Goal: Task Accomplishment & Management: Complete application form

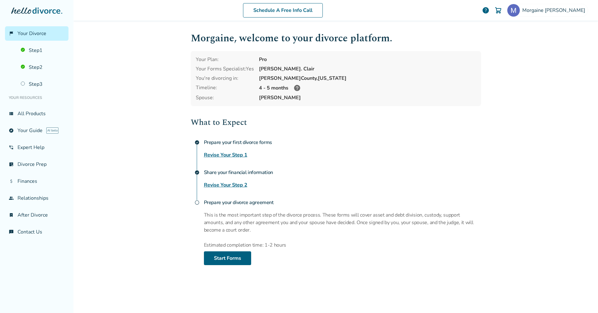
click at [221, 154] on link "Revise Your Step 1" at bounding box center [225, 155] width 43 height 8
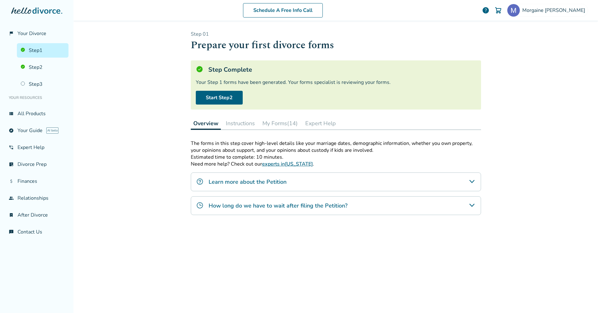
click at [276, 124] on button "My Forms (14)" at bounding box center [280, 123] width 40 height 13
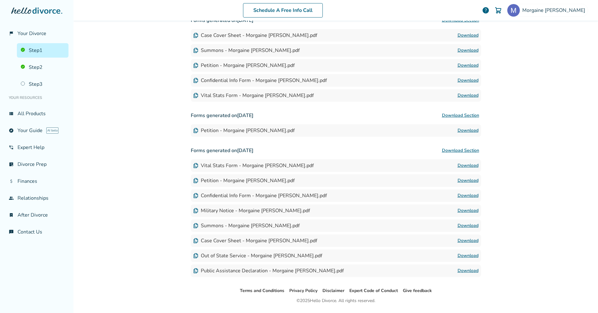
scroll to position [170, 0]
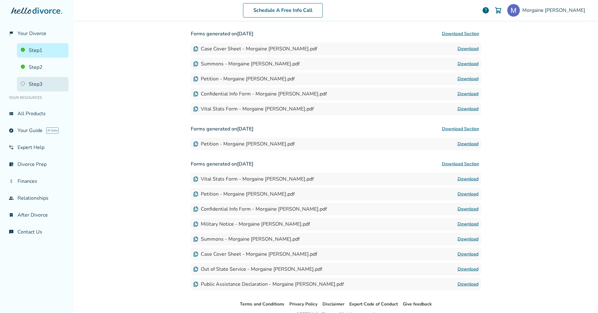
click at [44, 83] on link "Step 3" at bounding box center [43, 84] width 52 height 14
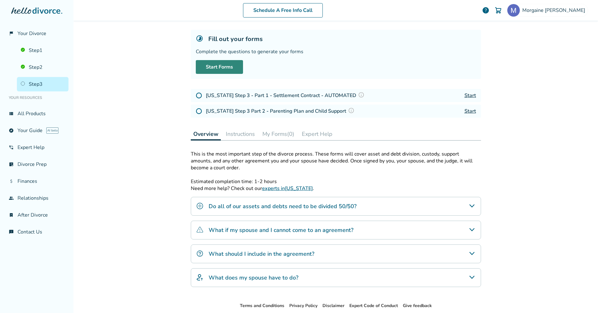
click at [220, 62] on link "Start Forms" at bounding box center [219, 67] width 47 height 14
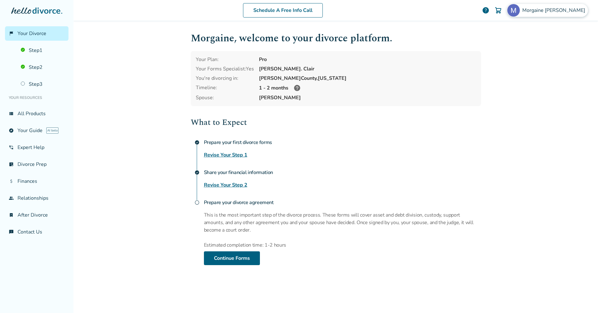
click at [549, 10] on span "[PERSON_NAME]" at bounding box center [554, 10] width 65 height 7
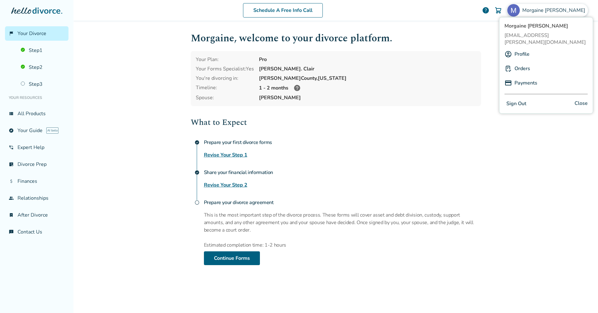
click at [530, 77] on link "Payments" at bounding box center [525, 83] width 23 height 12
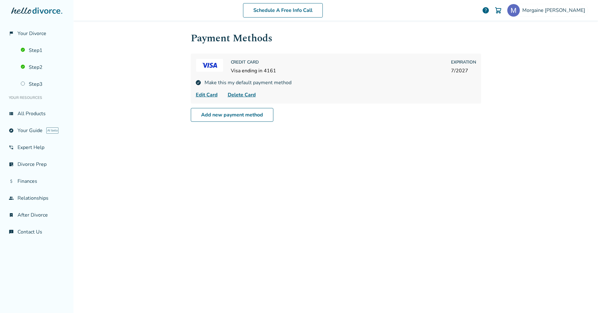
click at [415, 186] on div "Payment Methods Credit Card Visa ending in 4161 Expiration 7 / 2027 Make this m…" at bounding box center [336, 166] width 300 height 290
click at [249, 117] on link "Add new payment method" at bounding box center [232, 115] width 83 height 14
select select "**"
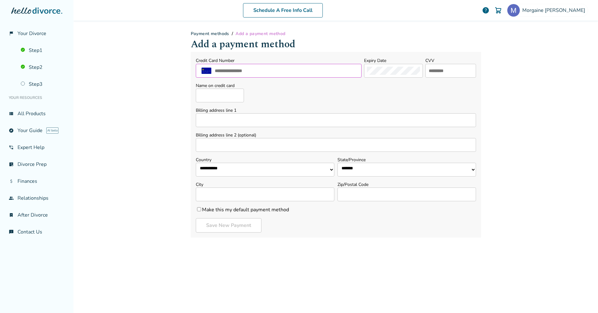
click at [260, 72] on input "text" at bounding box center [286, 71] width 144 height 8
click at [146, 79] on div "**********" at bounding box center [335, 156] width 524 height 313
click at [348, 268] on div "**********" at bounding box center [336, 166] width 300 height 290
click at [28, 179] on link "attach_money Finances" at bounding box center [36, 181] width 63 height 14
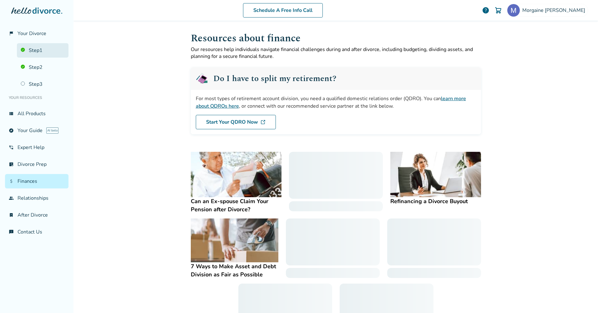
click at [34, 47] on link "Step 1" at bounding box center [43, 50] width 52 height 14
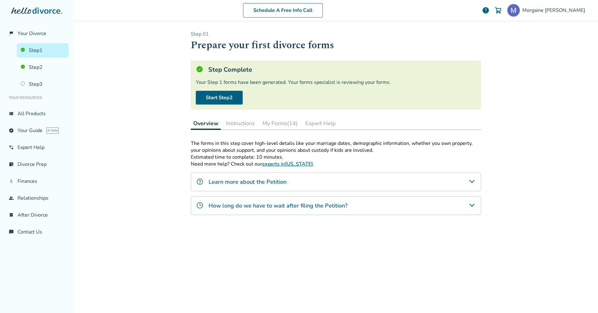
click at [512, 46] on div "Schedule A Free Info Call [PERSON_NAME] help Schedule A Free Call [PERSON_NAME]…" at bounding box center [335, 156] width 524 height 313
click at [245, 66] on h5 "Step Complete" at bounding box center [230, 69] width 44 height 8
click at [279, 121] on button "My Forms (14)" at bounding box center [280, 123] width 40 height 13
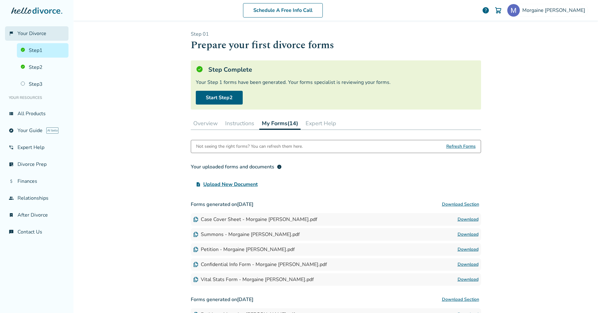
click at [37, 31] on span "Your Divorce" at bounding box center [32, 33] width 29 height 7
click at [37, 36] on span "Your Divorce" at bounding box center [32, 33] width 29 height 7
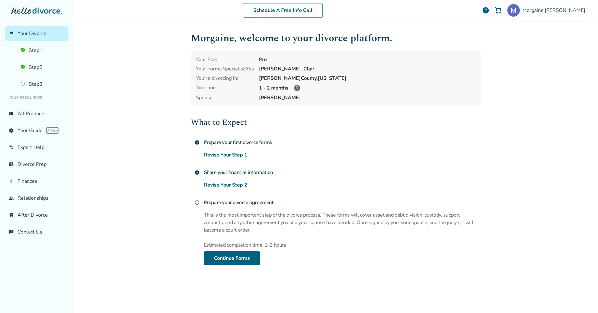
click at [220, 159] on div "What to Expect check_circle Prepare your first divorce forms Revise Your Step 1…" at bounding box center [336, 190] width 290 height 149
click at [221, 155] on link "Revise Your Step 1" at bounding box center [225, 155] width 43 height 8
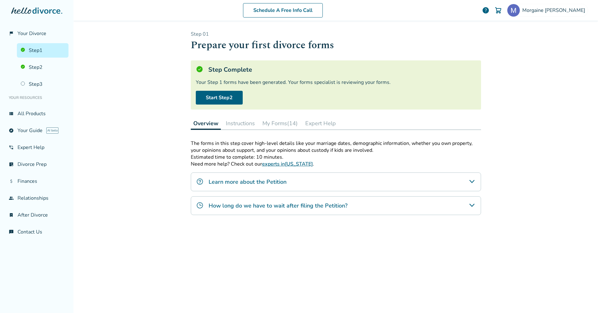
click at [287, 123] on button "My Forms (14)" at bounding box center [280, 123] width 40 height 13
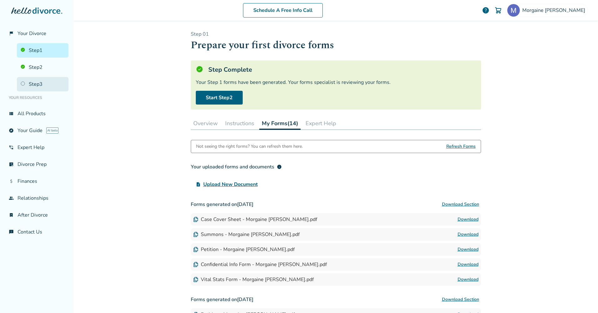
click at [27, 87] on link "Step 3" at bounding box center [43, 84] width 52 height 14
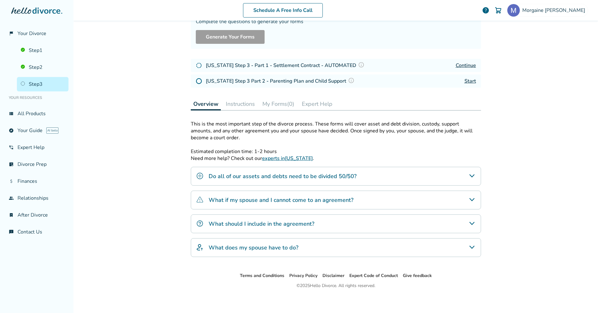
scroll to position [63, 0]
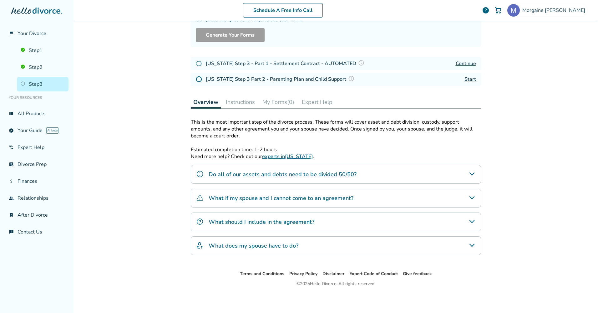
click at [304, 220] on h4 "What should I include in the agreement?" at bounding box center [261, 222] width 106 height 8
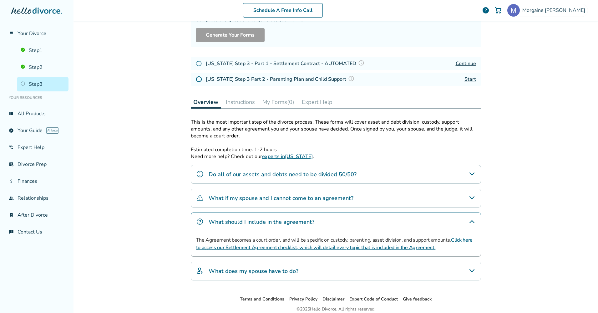
click at [304, 220] on h4 "What should I include in the agreement?" at bounding box center [261, 222] width 106 height 8
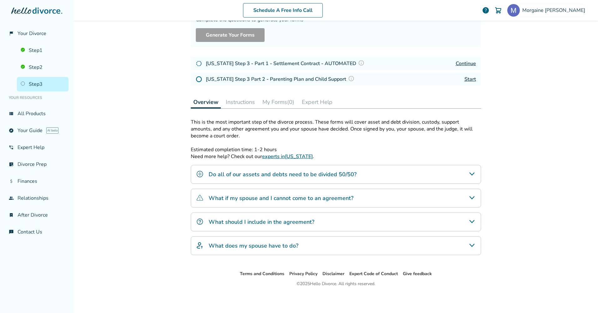
click at [303, 196] on h4 "What if my spouse and I cannot come to an agreement?" at bounding box center [280, 198] width 145 height 8
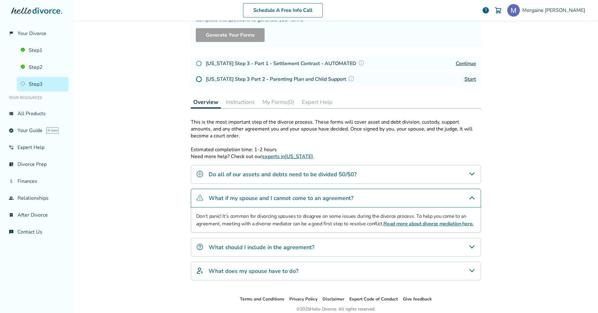
click at [303, 196] on h4 "What if my spouse and I cannot come to an agreement?" at bounding box center [280, 198] width 145 height 8
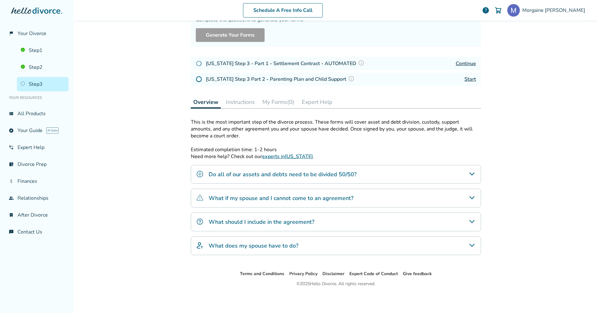
click at [308, 175] on h4 "Do all of our assets and debts need to be divided 50/50?" at bounding box center [282, 174] width 148 height 8
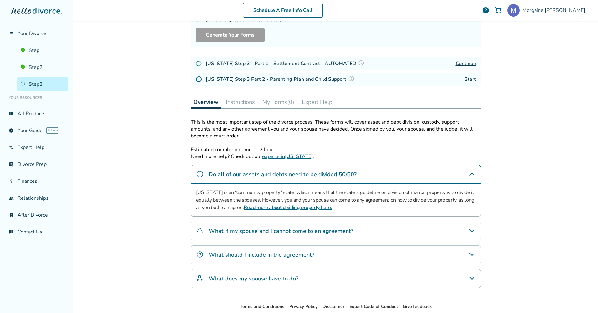
click at [308, 175] on h4 "Do all of our assets and debts need to be divided 50/50?" at bounding box center [282, 174] width 148 height 8
